Goal: Task Accomplishment & Management: Use online tool/utility

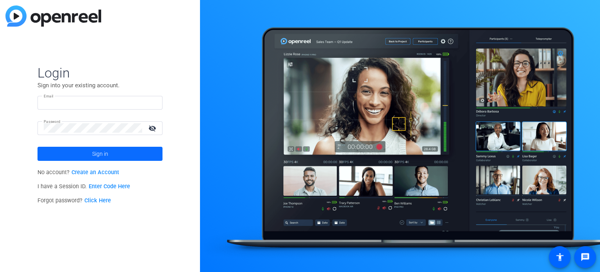
type input "[EMAIL_ADDRESS][DOMAIN_NAME]"
click at [133, 155] on span at bounding box center [100, 153] width 125 height 19
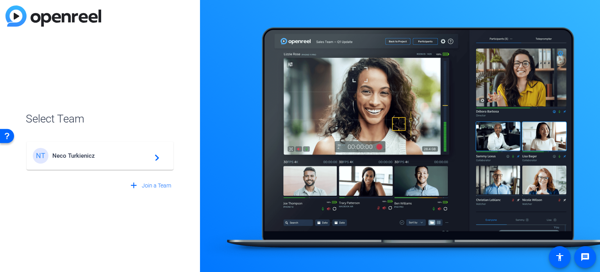
click at [133, 155] on span "Neco Turkienicz" at bounding box center [101, 155] width 98 height 7
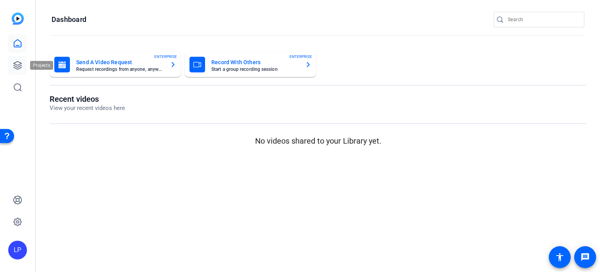
click at [16, 63] on icon at bounding box center [17, 65] width 9 height 9
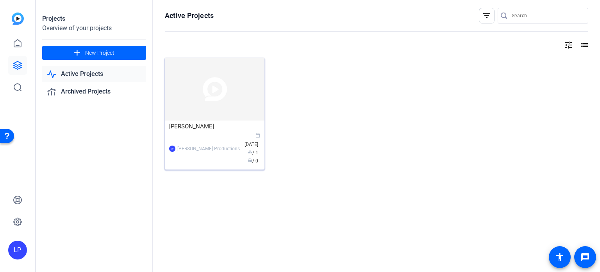
click at [200, 87] on img at bounding box center [215, 88] width 100 height 63
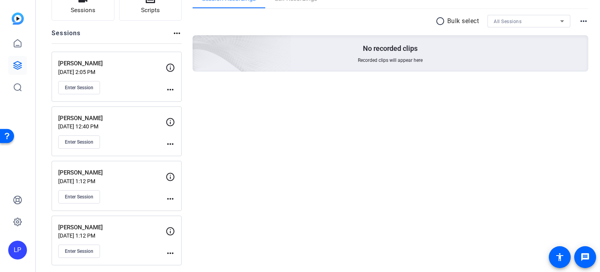
scroll to position [69, 0]
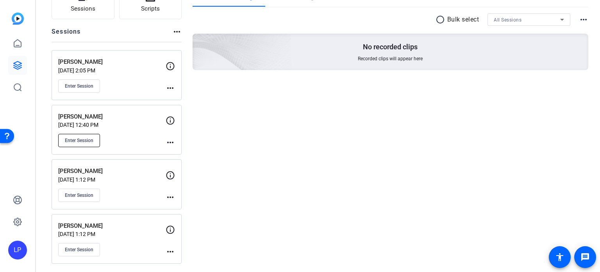
click at [90, 134] on button "Enter Session" at bounding box center [79, 140] width 42 height 13
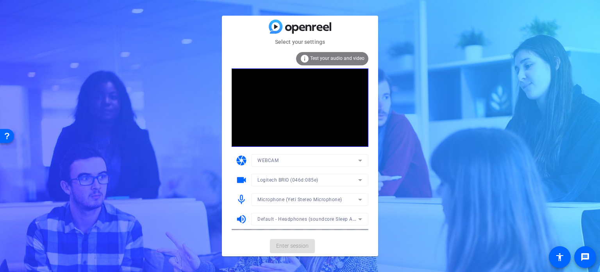
click at [325, 158] on mat-form-field "WEBCAM" at bounding box center [309, 160] width 117 height 13
click at [300, 247] on span "Enter session" at bounding box center [292, 245] width 32 height 8
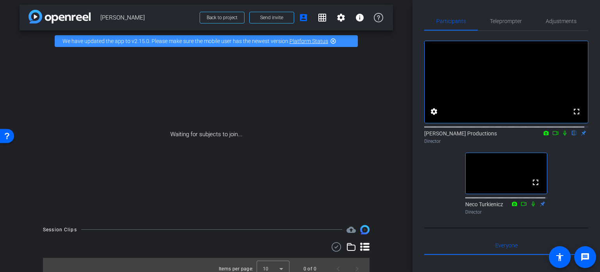
scroll to position [11, 0]
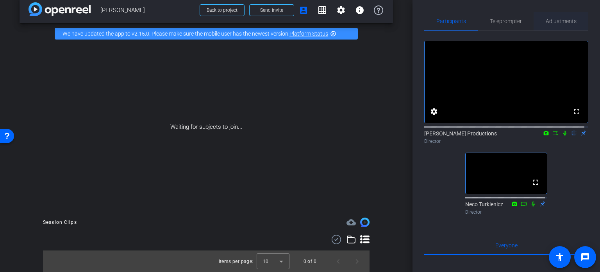
click at [546, 19] on span "Adjustments" at bounding box center [561, 20] width 31 height 5
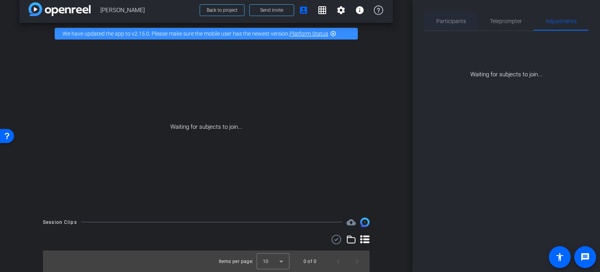
click at [459, 20] on span "Participants" at bounding box center [451, 20] width 30 height 5
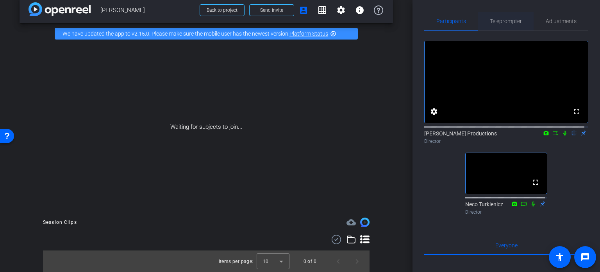
click at [507, 19] on span "Teleprompter" at bounding box center [506, 20] width 32 height 5
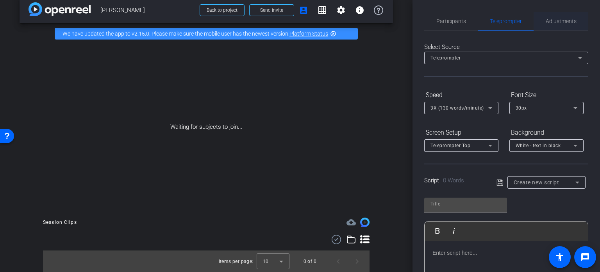
click at [553, 21] on span "Adjustments" at bounding box center [561, 20] width 31 height 5
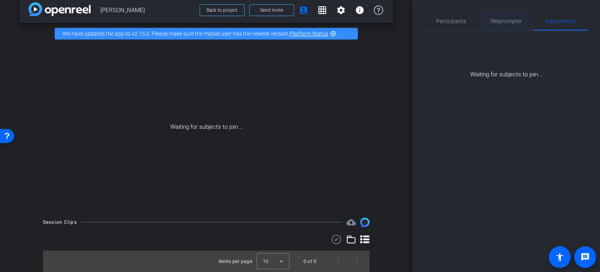
click at [493, 19] on span "Teleprompter" at bounding box center [506, 20] width 32 height 5
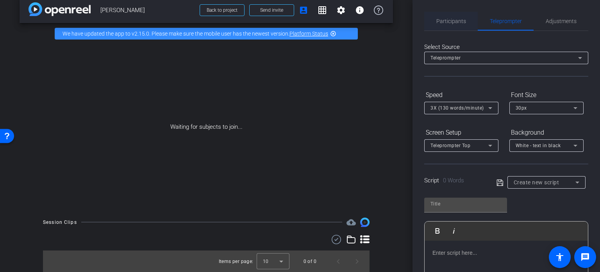
click at [442, 19] on span "Participants" at bounding box center [451, 20] width 30 height 5
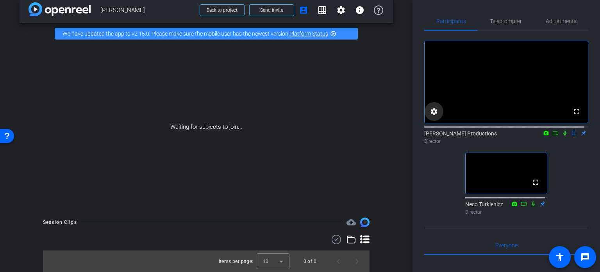
click at [434, 116] on mat-icon "settings" at bounding box center [433, 111] width 9 height 9
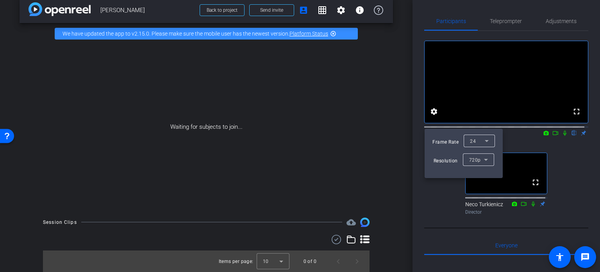
click at [476, 141] on div "24" at bounding box center [477, 141] width 15 height 10
click at [474, 157] on span "30" at bounding box center [473, 156] width 6 height 9
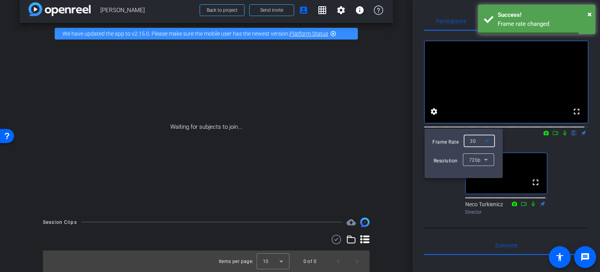
click at [474, 158] on span "720p" at bounding box center [475, 159] width 12 height 5
click at [475, 189] on span "1080p" at bounding box center [476, 187] width 14 height 9
click at [512, 144] on div at bounding box center [300, 136] width 600 height 272
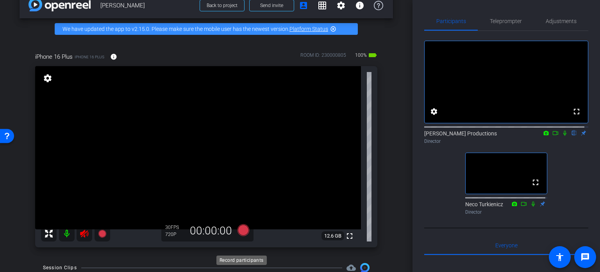
scroll to position [61, 0]
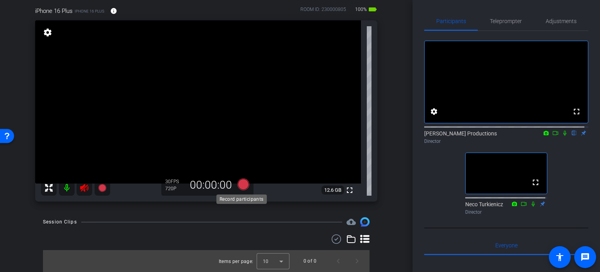
click at [239, 182] on icon at bounding box center [244, 184] width 12 height 12
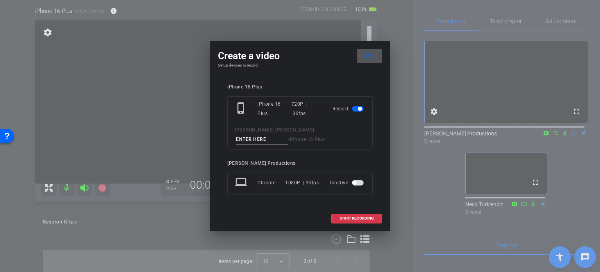
click at [368, 57] on mat-icon "close" at bounding box center [368, 56] width 10 height 10
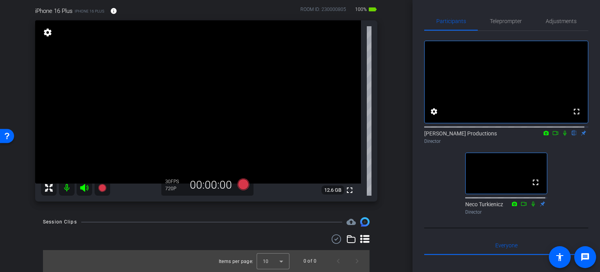
click at [40, 32] on video at bounding box center [198, 101] width 326 height 163
click at [47, 34] on div at bounding box center [40, 33] width 20 height 20
click at [50, 32] on mat-icon "settings" at bounding box center [47, 32] width 11 height 9
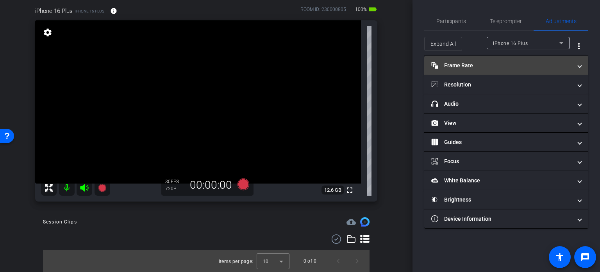
click at [467, 66] on mat-panel-title "Frame Rate Frame Rate" at bounding box center [501, 65] width 141 height 8
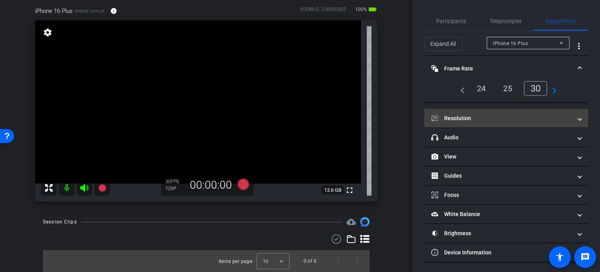
click at [500, 112] on mat-expansion-panel-header "Resolution" at bounding box center [506, 118] width 164 height 19
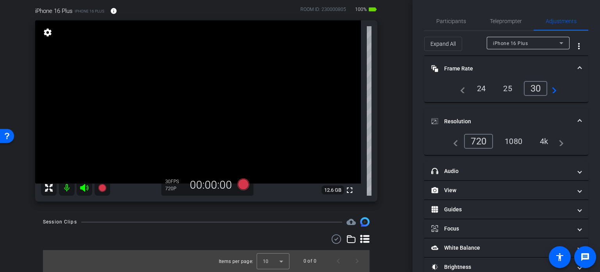
click at [509, 138] on div "1080" at bounding box center [513, 140] width 29 height 13
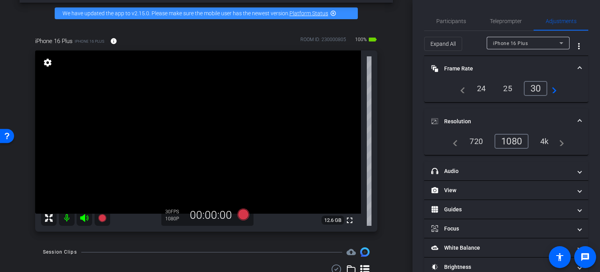
scroll to position [32, 0]
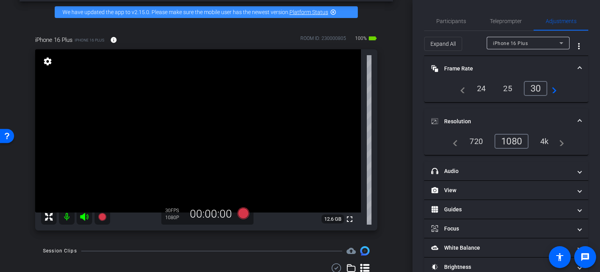
click at [521, 45] on span "iPhone 16 Plus" at bounding box center [510, 43] width 35 height 5
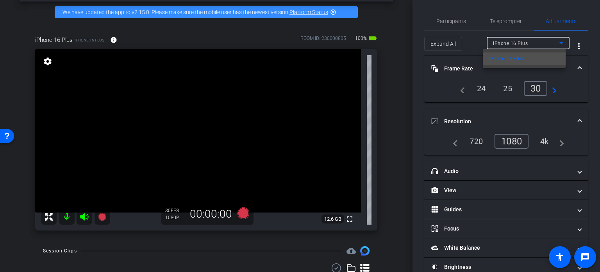
click at [519, 41] on div at bounding box center [300, 136] width 600 height 272
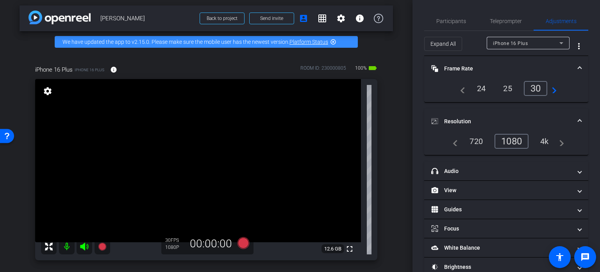
scroll to position [0, 0]
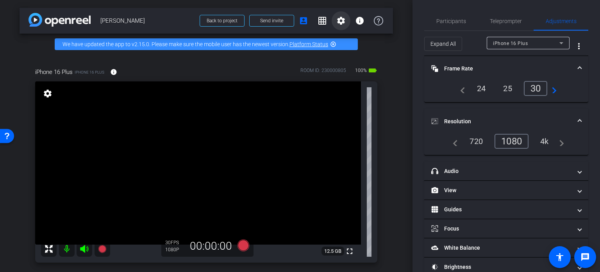
click at [337, 21] on mat-icon "settings" at bounding box center [340, 20] width 9 height 9
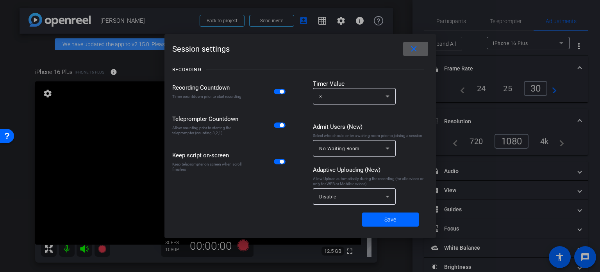
click at [336, 21] on div at bounding box center [300, 136] width 600 height 272
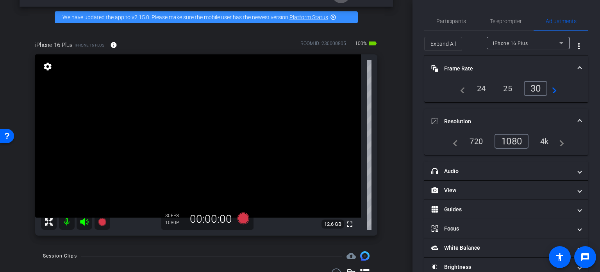
scroll to position [61, 0]
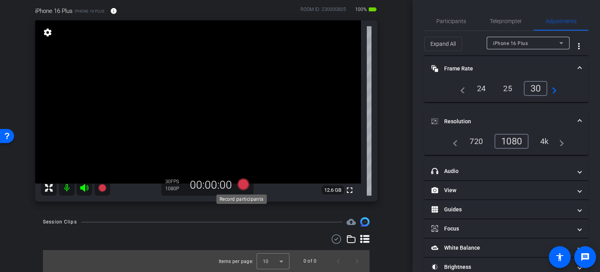
click at [241, 181] on icon at bounding box center [244, 184] width 12 height 12
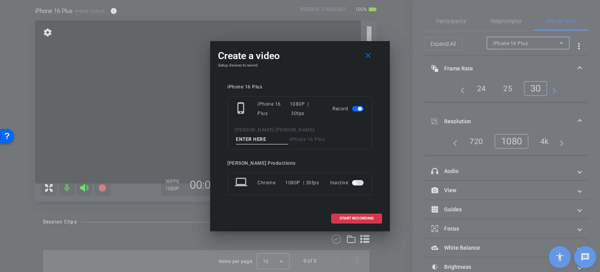
click at [361, 180] on span "button" at bounding box center [358, 182] width 12 height 5
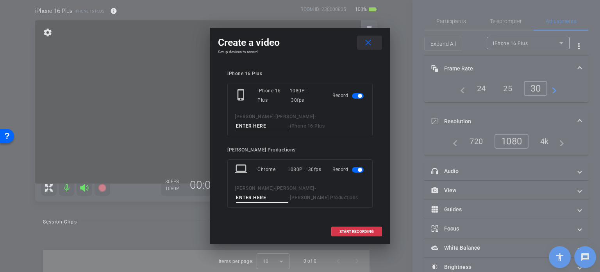
click at [366, 43] on mat-icon "close" at bounding box center [368, 43] width 10 height 10
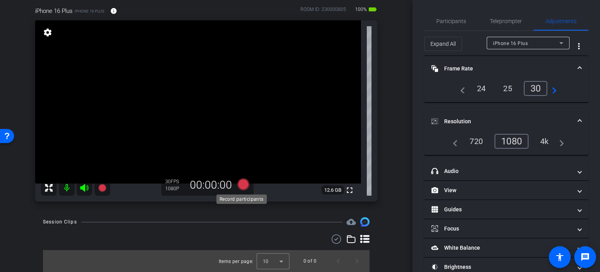
click at [241, 184] on icon at bounding box center [244, 184] width 12 height 12
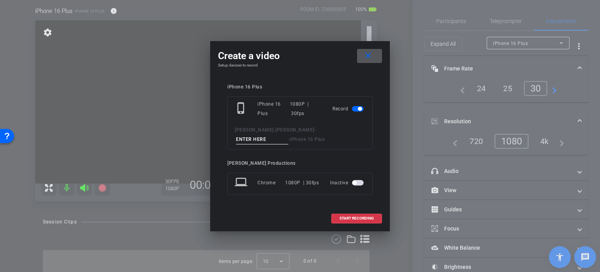
click at [368, 56] on mat-icon "close" at bounding box center [368, 56] width 10 height 10
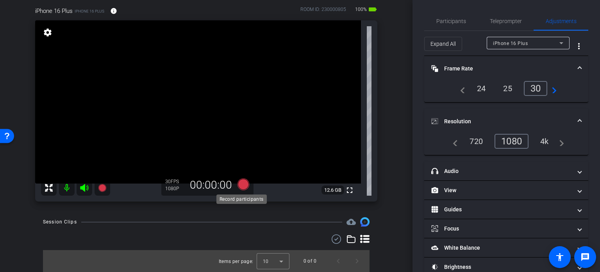
click at [242, 182] on icon at bounding box center [244, 184] width 12 height 12
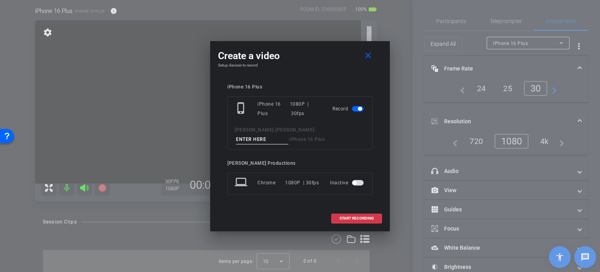
click at [288, 134] on input at bounding box center [262, 139] width 52 height 10
type input "TEST"
click at [359, 180] on span "button" at bounding box center [358, 182] width 12 height 5
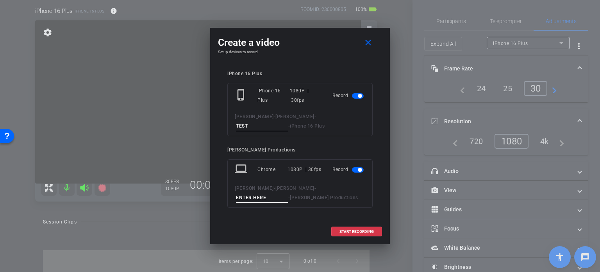
click at [307, 181] on div "laptop Chrome 1080P | 30fps Record [PERSON_NAME] - [PERSON_NAME] - - [PERSON_NA…" at bounding box center [299, 183] width 145 height 48
click at [288, 193] on input at bounding box center [262, 198] width 52 height 10
type input "TEST"
click at [348, 231] on span "START RECORDING" at bounding box center [357, 231] width 34 height 4
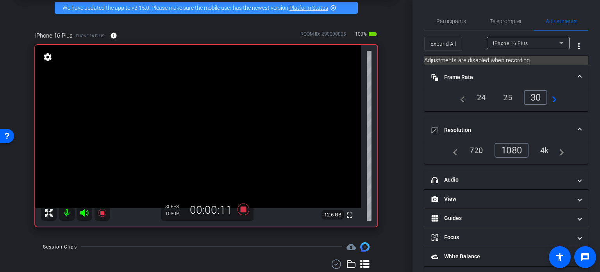
scroll to position [39, 0]
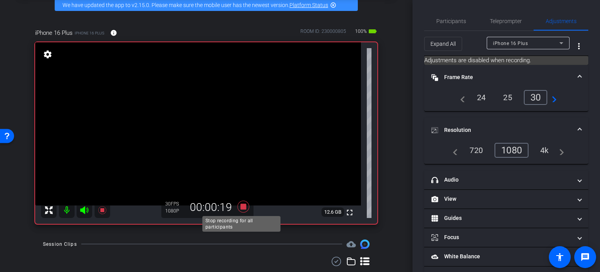
click at [240, 206] on icon at bounding box center [244, 206] width 12 height 12
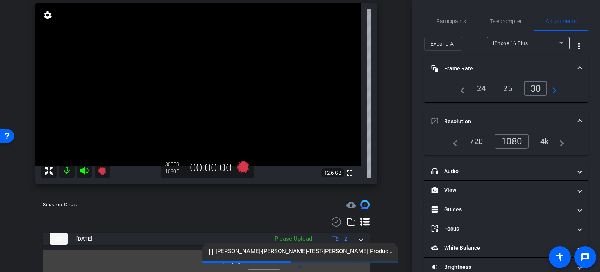
scroll to position [79, 0]
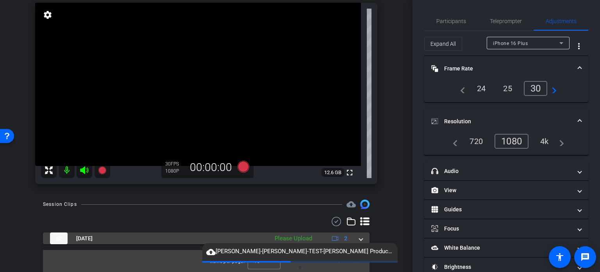
click at [279, 235] on div "Please Upload" at bounding box center [293, 238] width 45 height 9
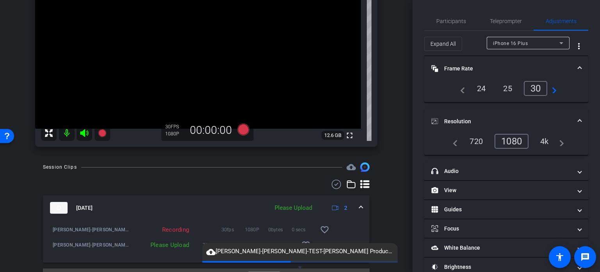
scroll to position [134, 0]
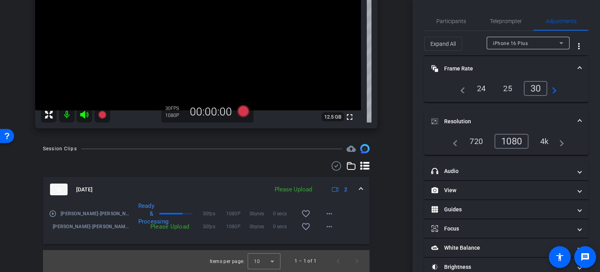
click at [291, 187] on div "Please Upload" at bounding box center [293, 189] width 45 height 9
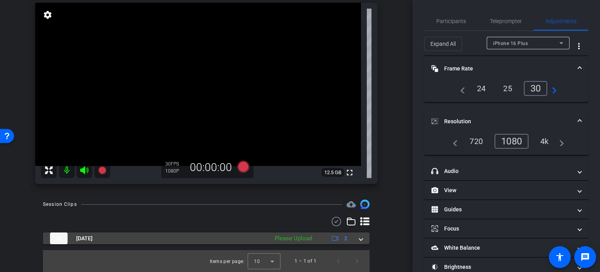
scroll to position [79, 0]
click at [290, 234] on div "Please Upload" at bounding box center [293, 238] width 45 height 9
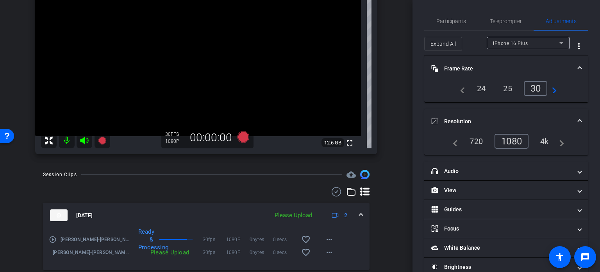
scroll to position [134, 0]
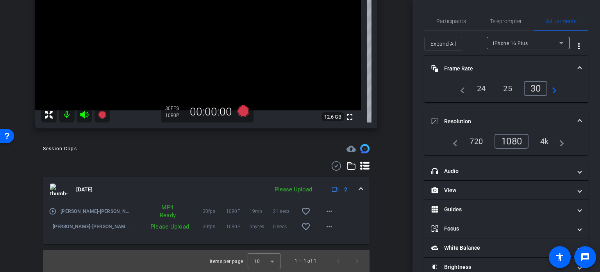
click at [157, 226] on div "Please Upload" at bounding box center [162, 226] width 63 height 8
drag, startPoint x: 157, startPoint y: 226, endPoint x: 170, endPoint y: 226, distance: 13.3
click at [158, 226] on div "Please Upload" at bounding box center [162, 226] width 63 height 8
click at [172, 226] on div "Please Upload" at bounding box center [162, 226] width 63 height 8
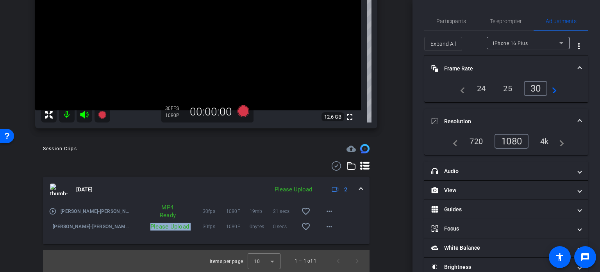
click at [172, 226] on div "Please Upload" at bounding box center [162, 226] width 63 height 8
click at [170, 225] on div "Please Upload" at bounding box center [162, 226] width 63 height 8
click at [326, 225] on mat-icon "more_horiz" at bounding box center [329, 226] width 9 height 9
click at [331, 240] on span "Upload" at bounding box center [337, 242] width 31 height 9
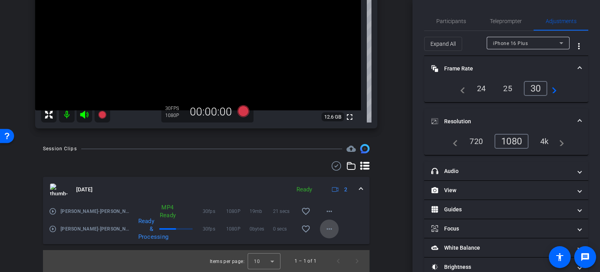
click at [325, 226] on mat-icon "more_horiz" at bounding box center [329, 228] width 9 height 9
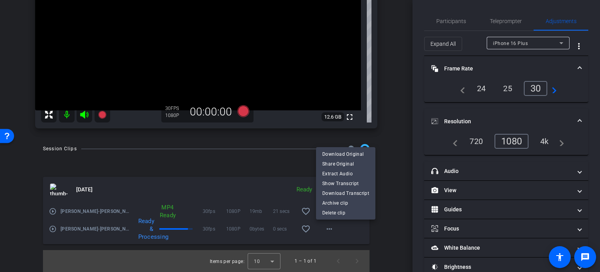
click at [328, 230] on div at bounding box center [300, 136] width 600 height 272
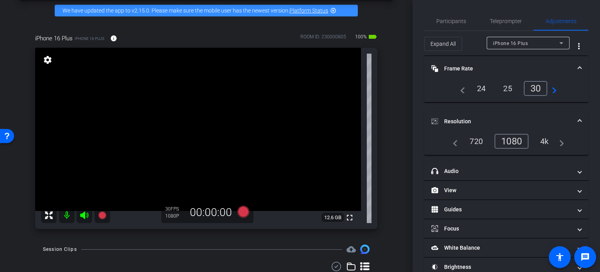
scroll to position [34, 0]
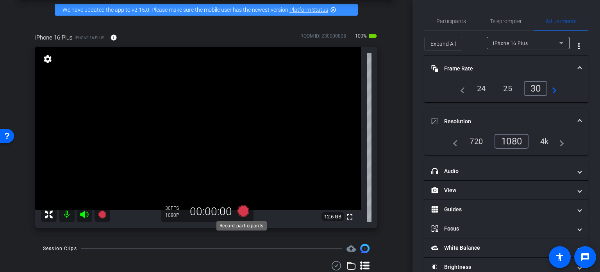
click at [239, 211] on icon at bounding box center [244, 211] width 12 height 12
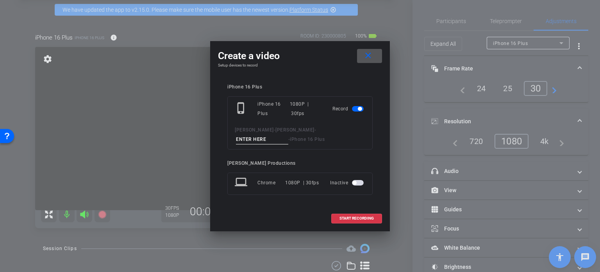
click at [359, 181] on span "button" at bounding box center [358, 182] width 12 height 5
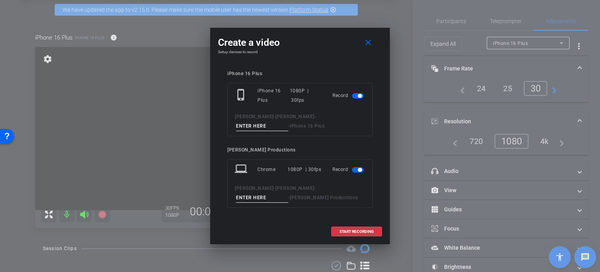
click at [288, 121] on input at bounding box center [262, 126] width 52 height 10
type input "8 Unedited Minutes"
click at [288, 193] on input at bounding box center [262, 198] width 52 height 10
type input "8 Unedited Minutes"
click at [354, 228] on span at bounding box center [357, 231] width 50 height 19
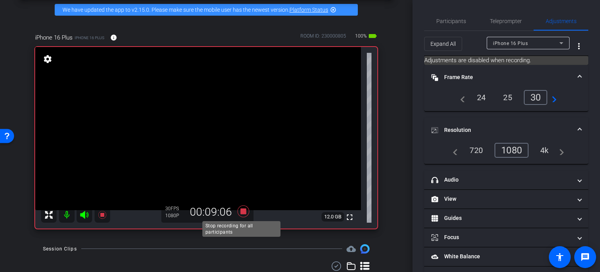
click at [240, 210] on icon at bounding box center [244, 211] width 12 height 12
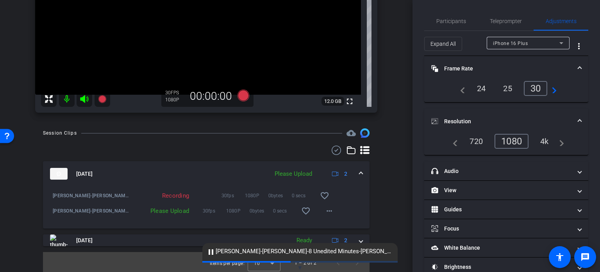
scroll to position [152, 0]
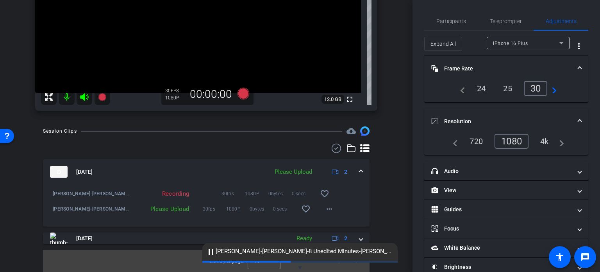
click at [286, 172] on div "Please Upload" at bounding box center [293, 171] width 45 height 9
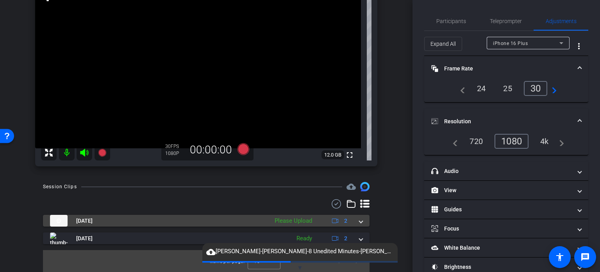
scroll to position [96, 0]
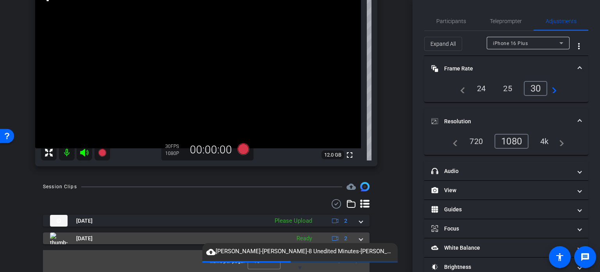
click at [300, 235] on div "Ready" at bounding box center [304, 238] width 23 height 9
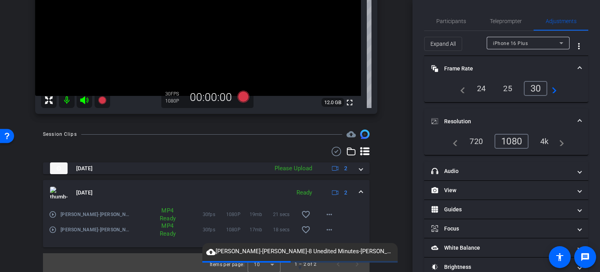
scroll to position [152, 0]
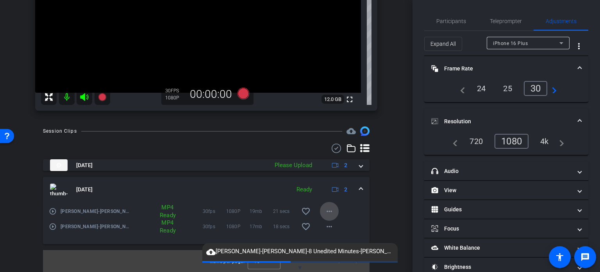
click at [325, 210] on mat-icon "more_horiz" at bounding box center [329, 210] width 9 height 9
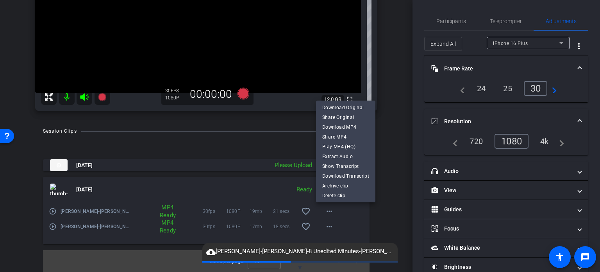
click at [324, 211] on div at bounding box center [300, 136] width 600 height 272
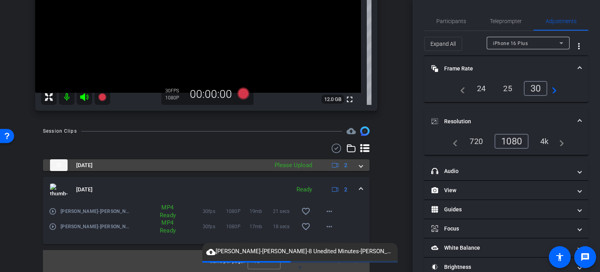
click at [297, 164] on div "Please Upload" at bounding box center [293, 165] width 45 height 9
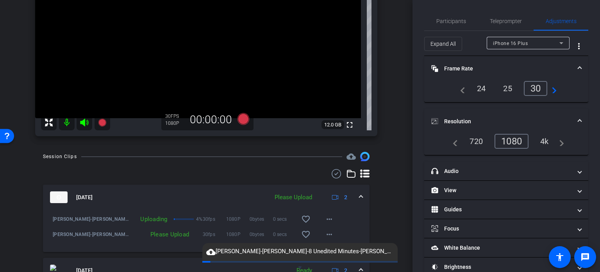
scroll to position [129, 0]
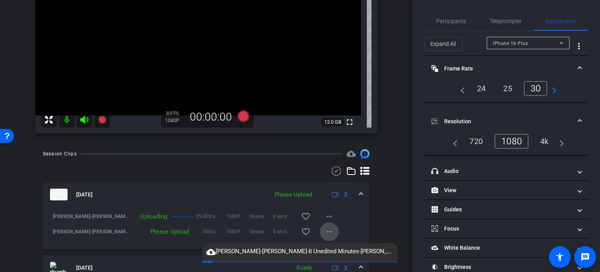
click at [325, 234] on mat-icon "more_horiz" at bounding box center [329, 231] width 9 height 9
click at [329, 194] on span "Upload" at bounding box center [337, 195] width 31 height 9
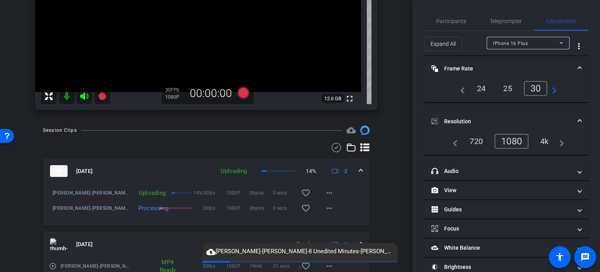
scroll to position [154, 0]
click at [326, 194] on mat-icon "more_horiz" at bounding box center [329, 191] width 9 height 9
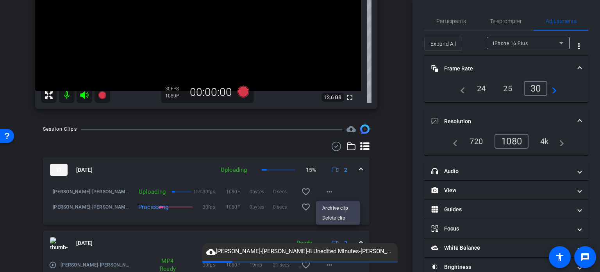
click at [326, 194] on div at bounding box center [300, 136] width 600 height 272
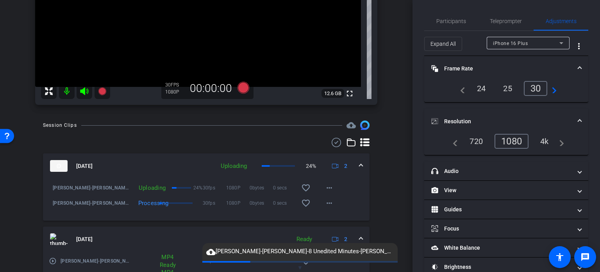
scroll to position [191, 0]
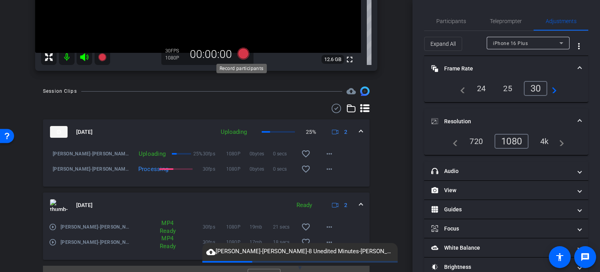
click at [244, 53] on icon at bounding box center [244, 54] width 12 height 12
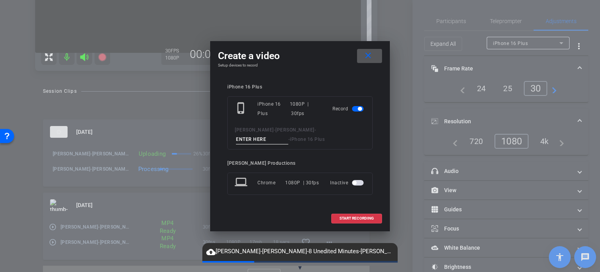
click at [368, 53] on mat-icon "close" at bounding box center [368, 56] width 10 height 10
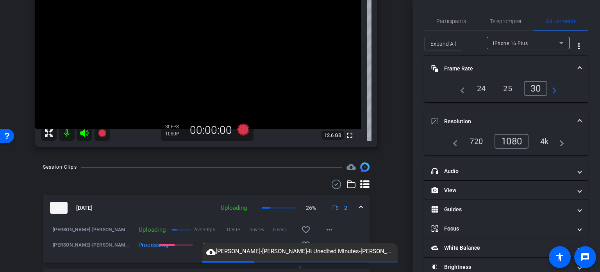
scroll to position [113, 0]
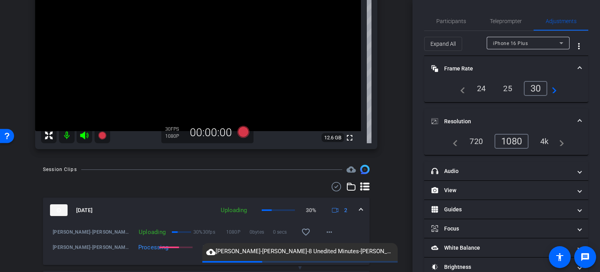
click at [539, 139] on div "4k" at bounding box center [544, 140] width 20 height 13
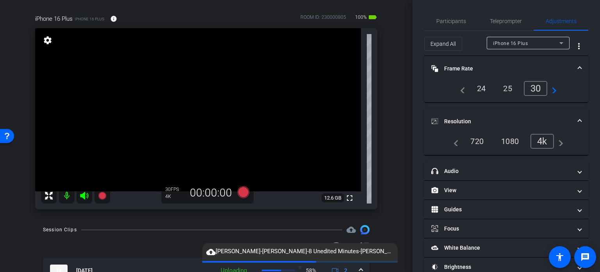
scroll to position [56, 0]
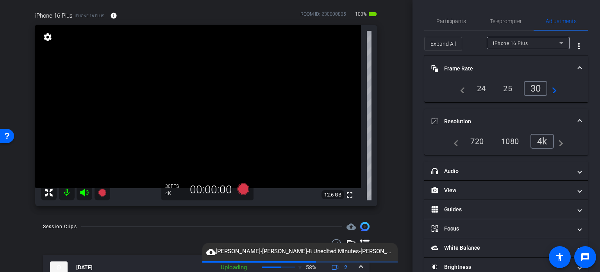
click at [418, 99] on div "Participants Teleprompter Adjustments settings [PERSON_NAME] Productions flip D…" at bounding box center [507, 136] width 188 height 272
click at [242, 188] on icon at bounding box center [244, 189] width 12 height 12
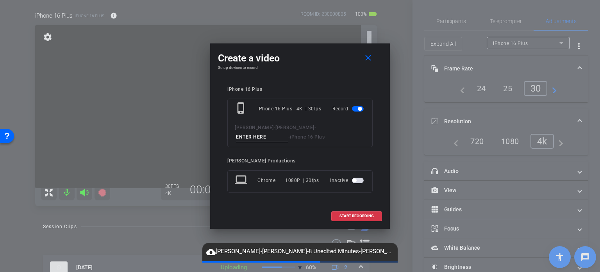
click at [288, 132] on input at bounding box center [262, 137] width 52 height 10
type input "O"
type input "Juli Origin Story"
drag, startPoint x: 251, startPoint y: 60, endPoint x: 281, endPoint y: 59, distance: 29.7
click at [282, 59] on div "Create a video close" at bounding box center [300, 58] width 164 height 14
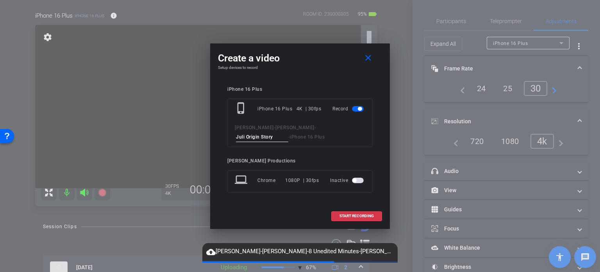
click at [281, 59] on div "Create a video close" at bounding box center [300, 58] width 164 height 14
click at [359, 212] on span at bounding box center [357, 215] width 50 height 19
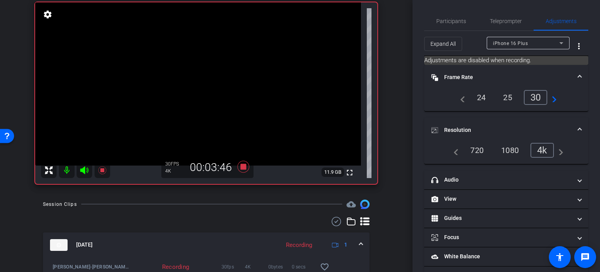
scroll to position [67, 0]
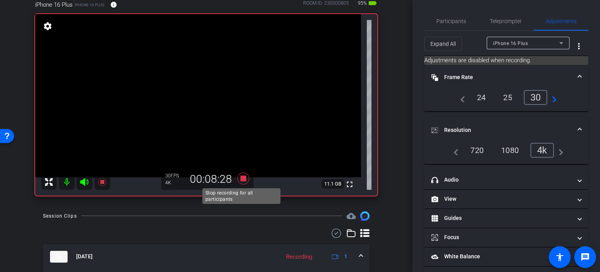
click at [241, 177] on icon at bounding box center [244, 178] width 12 height 12
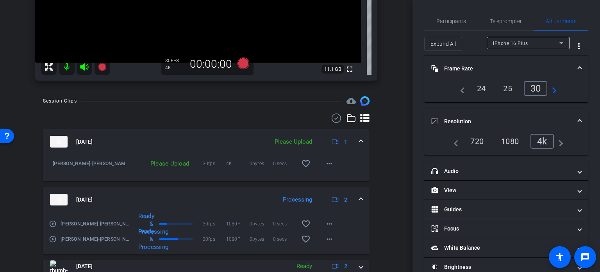
scroll to position [184, 0]
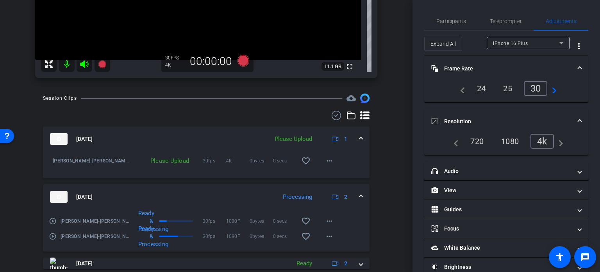
click at [288, 140] on div "Please Upload" at bounding box center [293, 138] width 45 height 9
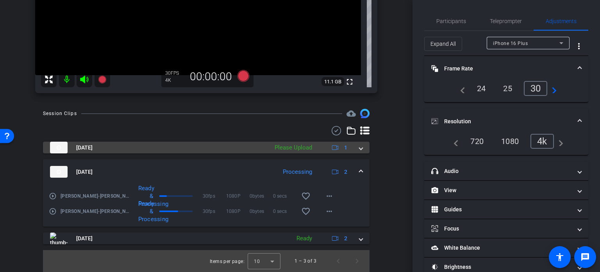
scroll to position [169, 0]
click at [289, 145] on div "Please Upload" at bounding box center [293, 147] width 45 height 9
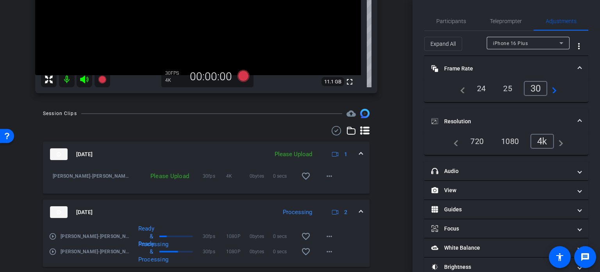
scroll to position [184, 0]
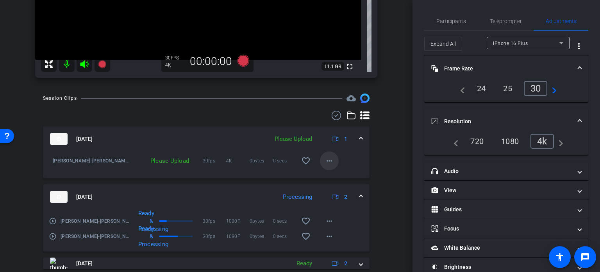
click at [320, 160] on span at bounding box center [329, 160] width 19 height 19
click at [329, 175] on span "Upload" at bounding box center [337, 176] width 31 height 9
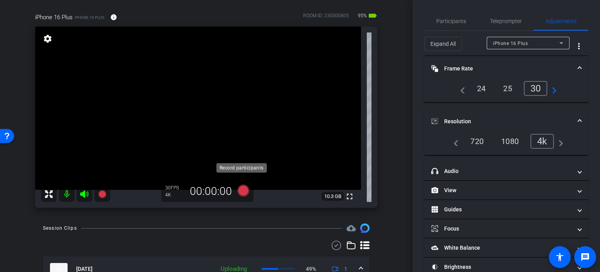
scroll to position [53, 0]
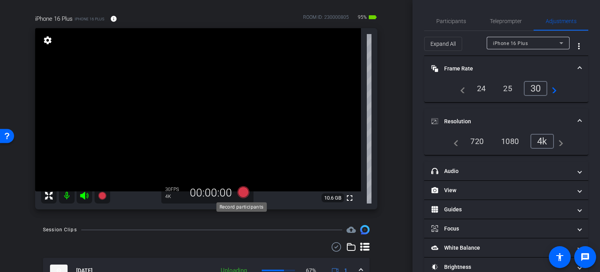
click at [241, 189] on icon at bounding box center [244, 192] width 12 height 12
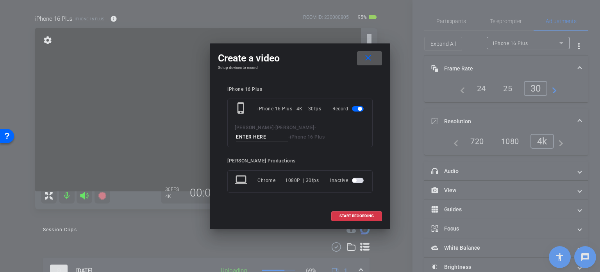
click at [288, 132] on input at bounding box center [262, 137] width 52 height 10
type input "PERSONAL Origin Story"
click at [351, 212] on span at bounding box center [357, 215] width 50 height 19
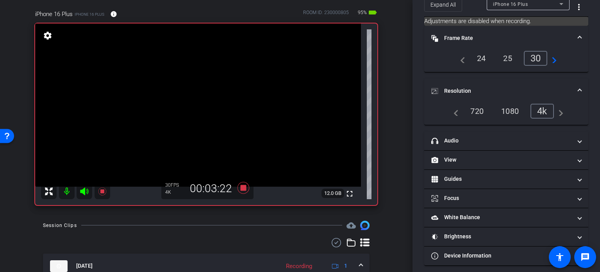
scroll to position [55, 0]
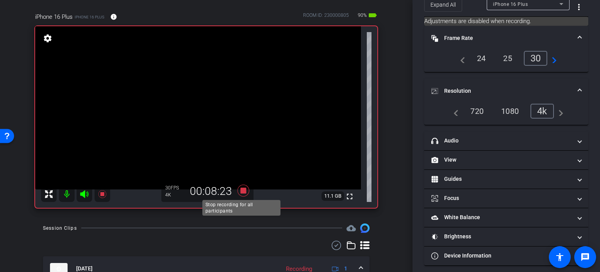
click at [241, 191] on icon at bounding box center [244, 190] width 12 height 12
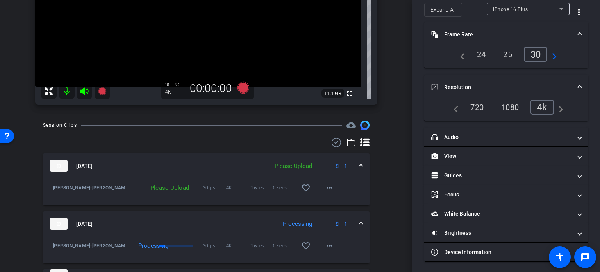
scroll to position [172, 0]
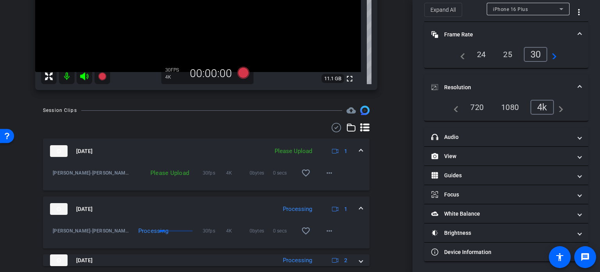
click at [293, 151] on div "Please Upload" at bounding box center [293, 151] width 45 height 9
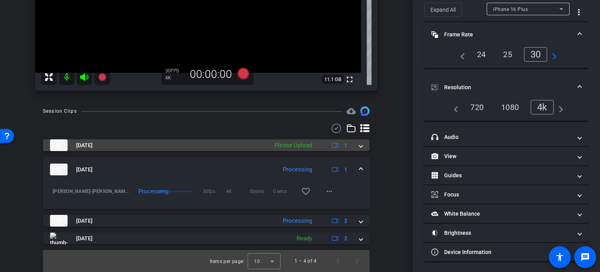
click at [289, 145] on div "Please Upload" at bounding box center [293, 145] width 45 height 9
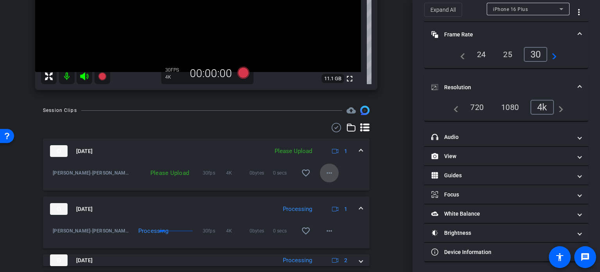
click at [327, 175] on mat-icon "more_horiz" at bounding box center [329, 172] width 9 height 9
click at [332, 187] on span "Upload" at bounding box center [337, 188] width 31 height 9
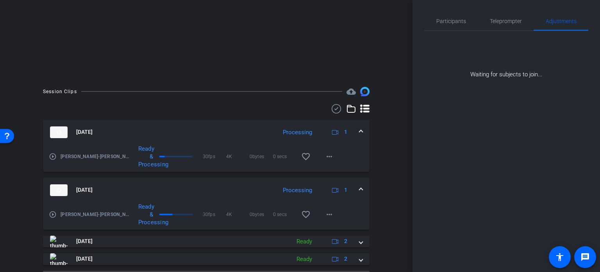
scroll to position [161, 0]
